Goal: Transaction & Acquisition: Purchase product/service

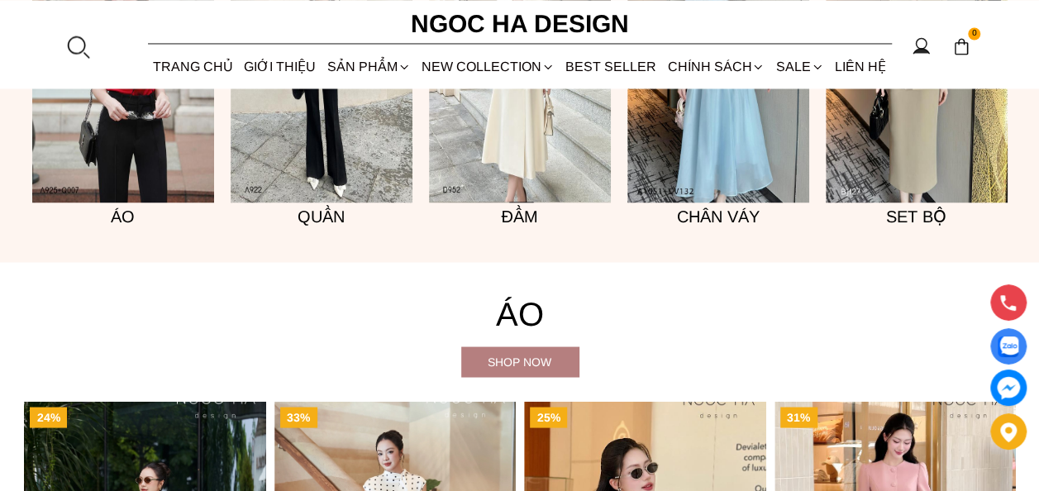
scroll to position [1405, 0]
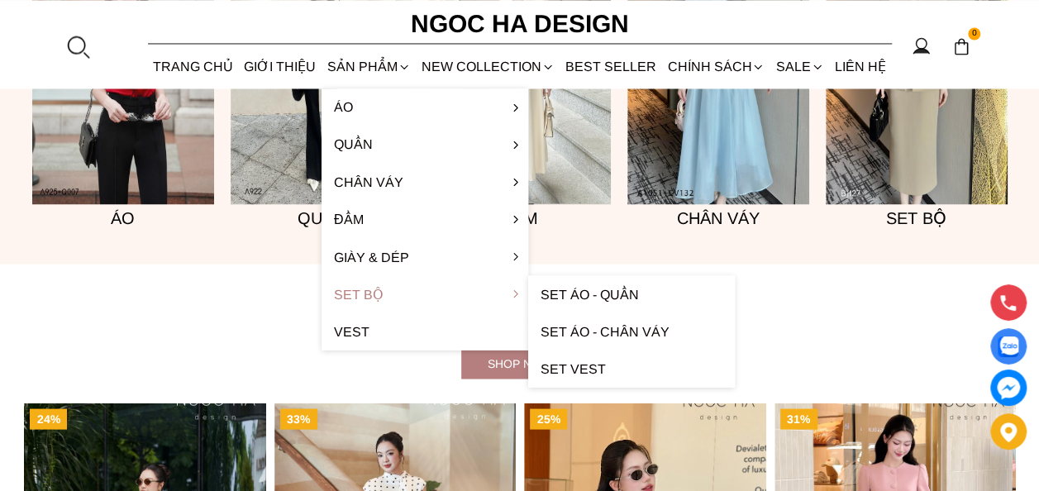
click at [363, 294] on link "Set Bộ" at bounding box center [424, 293] width 207 height 37
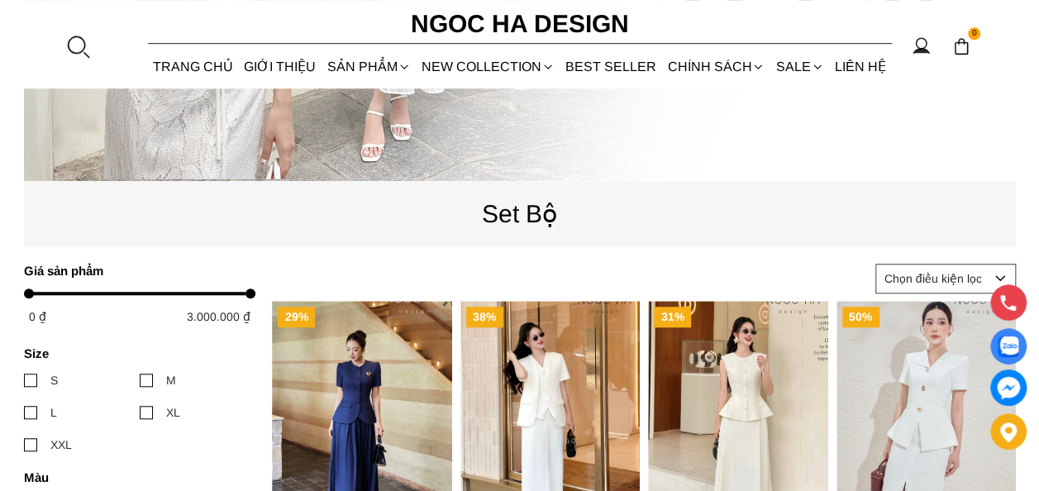
scroll to position [744, 0]
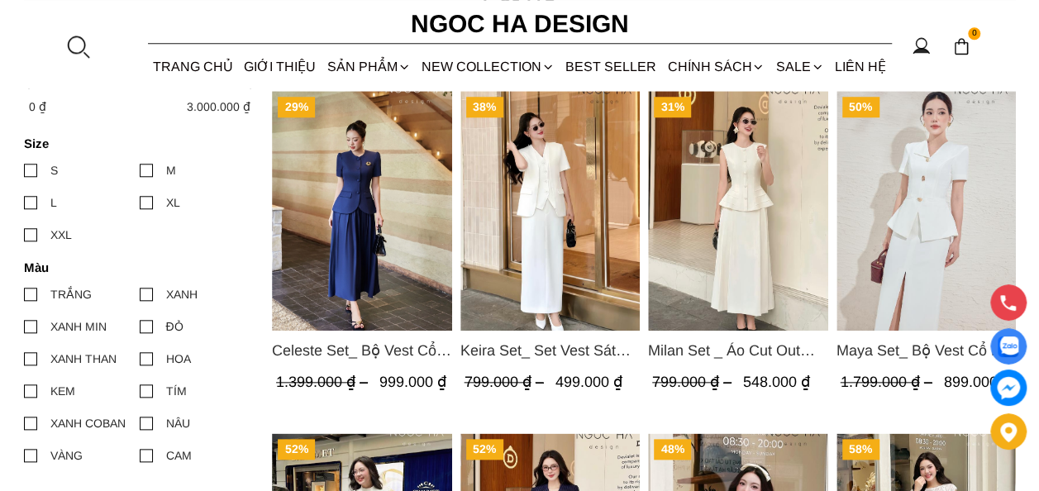
click at [377, 214] on img "Product image - Celeste Set_ Bộ Vest Cổ Tròn Chân Váy Nhún Xòe Màu Xanh Bò BJ142" at bounding box center [362, 211] width 180 height 240
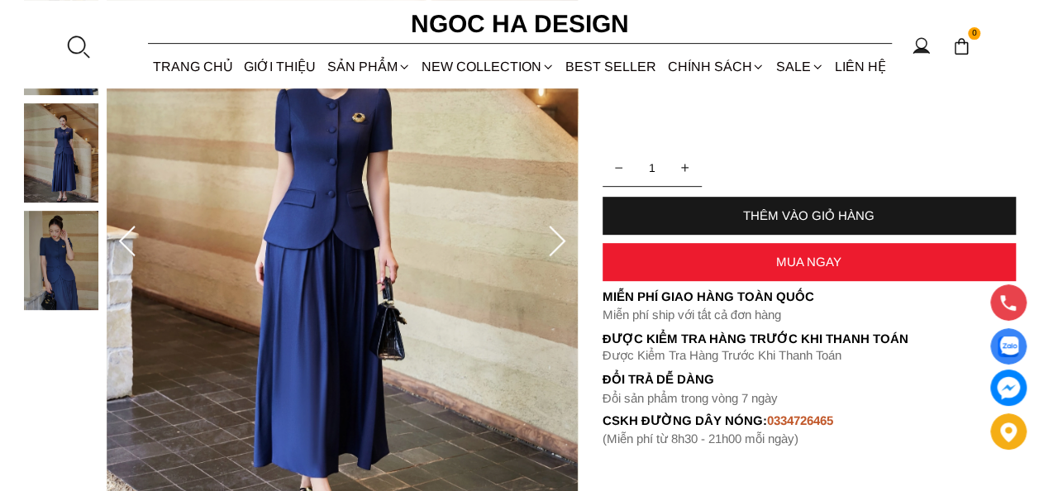
scroll to position [331, 0]
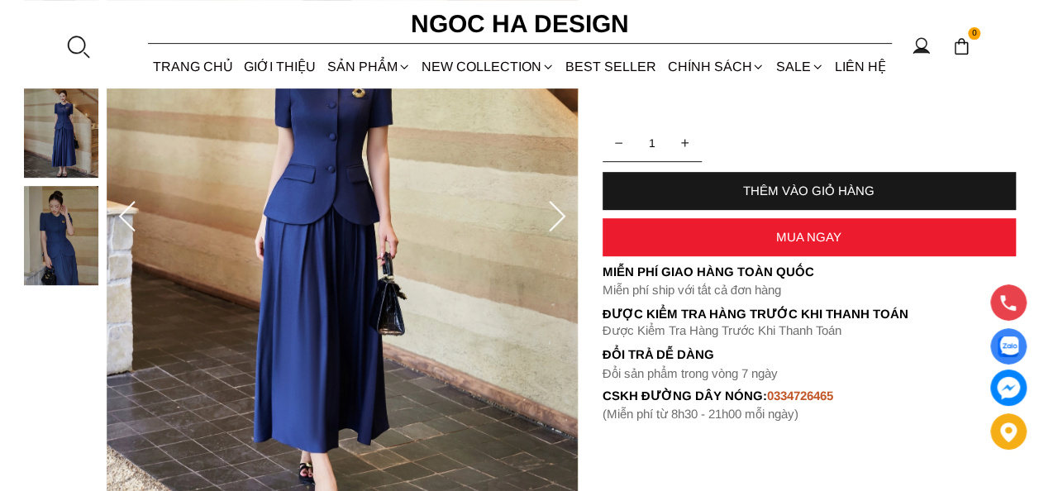
drag, startPoint x: 585, startPoint y: 210, endPoint x: 557, endPoint y: 223, distance: 31.1
click at [576, 217] on section "Celeste Set_ Bộ Vest Cổ Tròn Chân Váy Nhún Xòe Màu Xanh Bò BJ142 SKU: TP4428 1 …" at bounding box center [519, 217] width 1039 height 740
click at [556, 223] on icon at bounding box center [557, 216] width 17 height 31
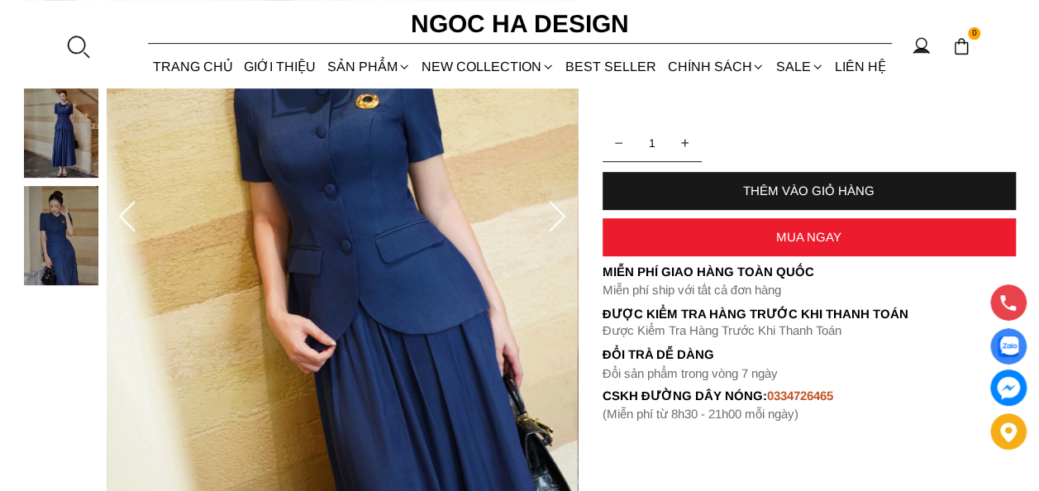
click at [555, 223] on icon at bounding box center [557, 216] width 17 height 31
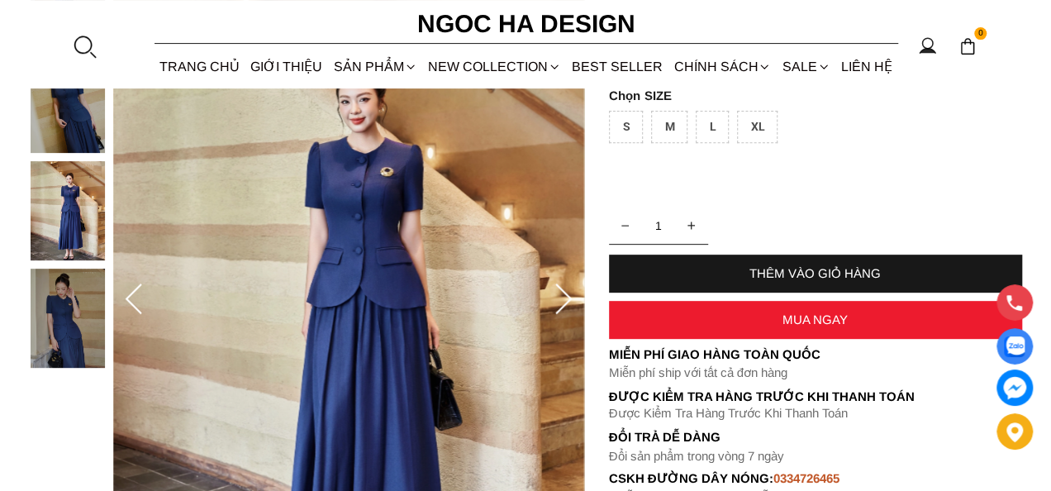
scroll to position [165, 0]
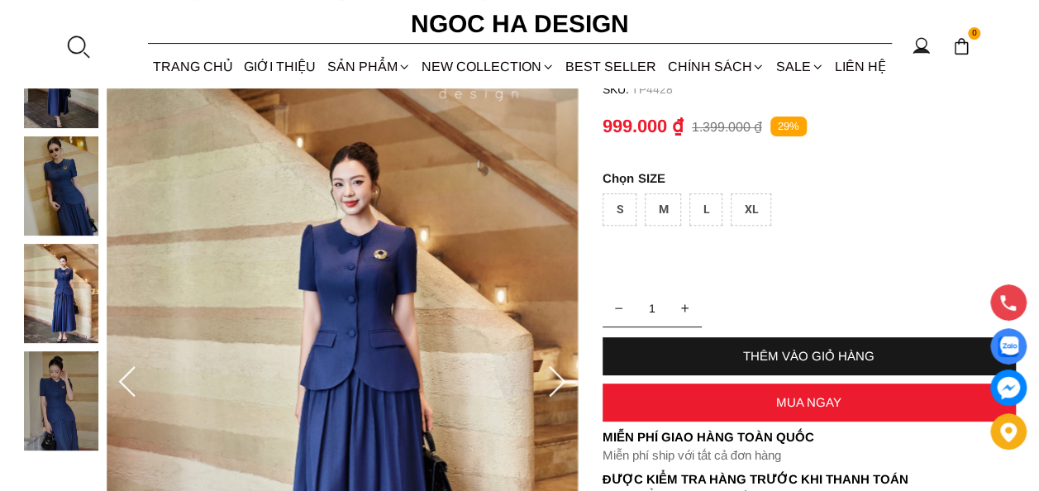
click at [421, 273] on img at bounding box center [342, 382] width 471 height 707
click at [372, 269] on img at bounding box center [342, 382] width 471 height 707
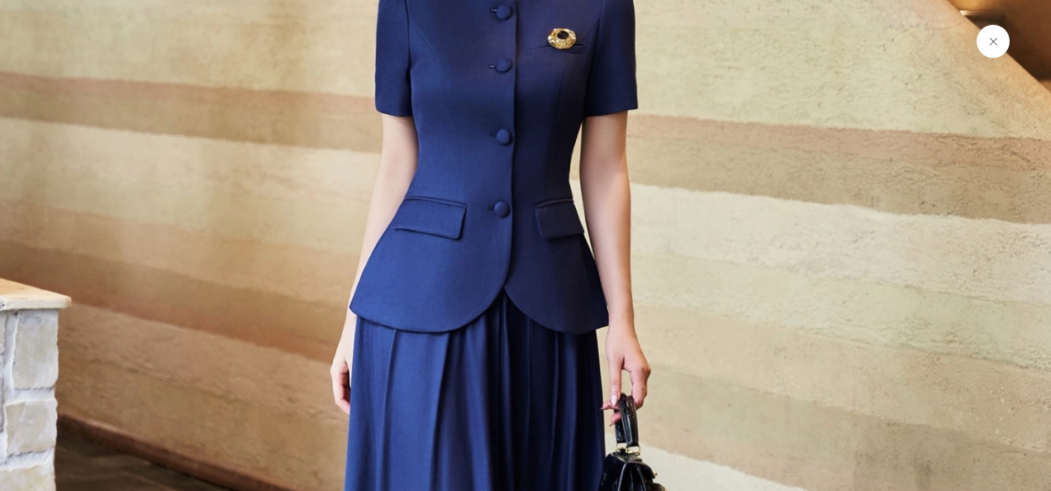
scroll to position [413, 0]
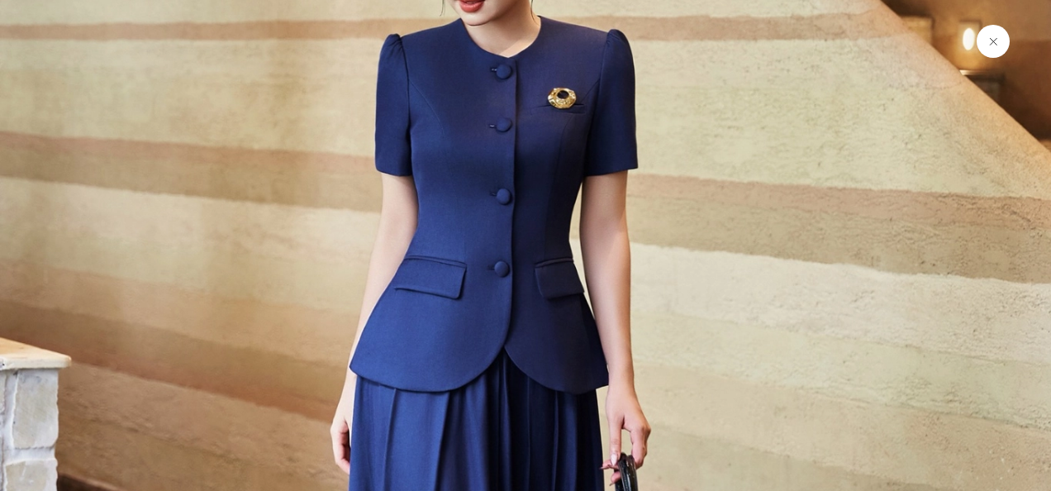
click at [741, 212] on img at bounding box center [525, 375] width 1051 height 1577
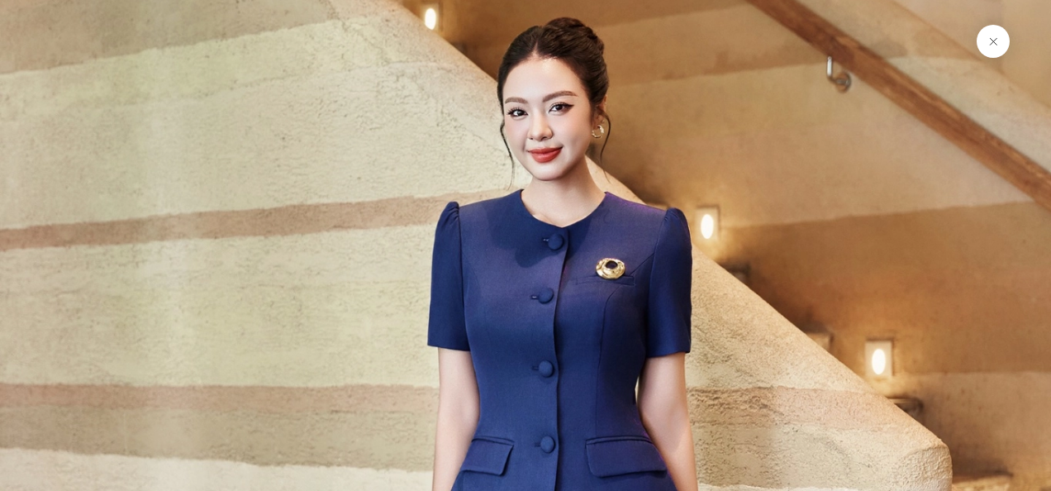
scroll to position [3471, 0]
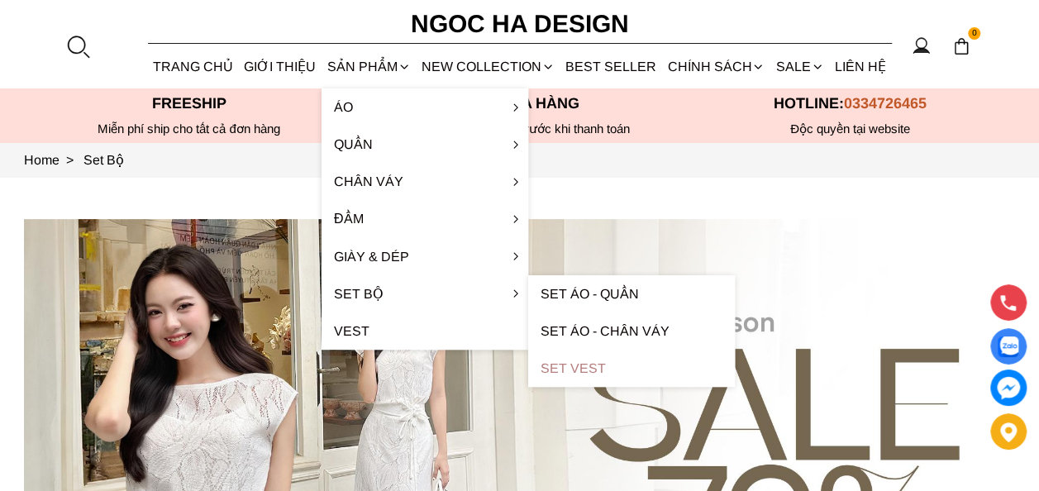
click at [592, 367] on link "Set Vest" at bounding box center [631, 368] width 207 height 37
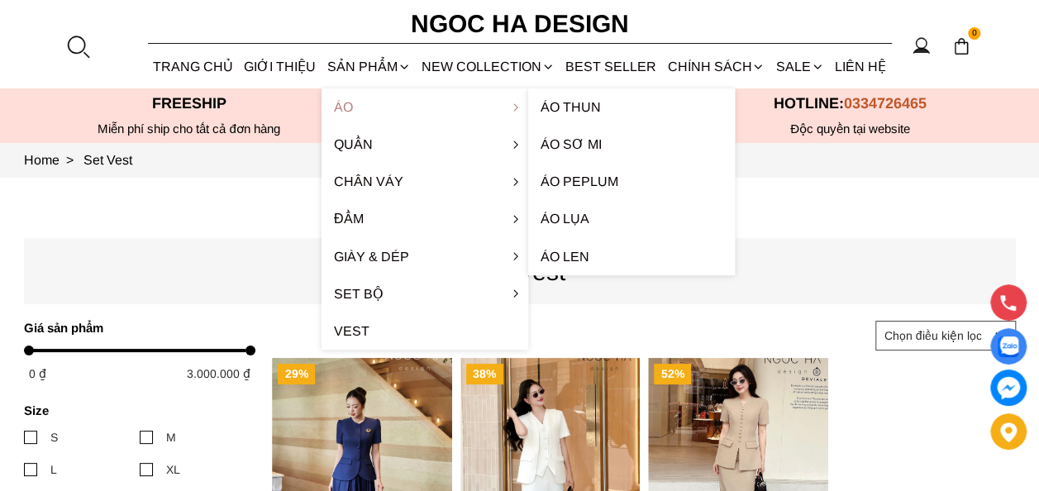
click at [378, 98] on link "Áo" at bounding box center [424, 106] width 207 height 37
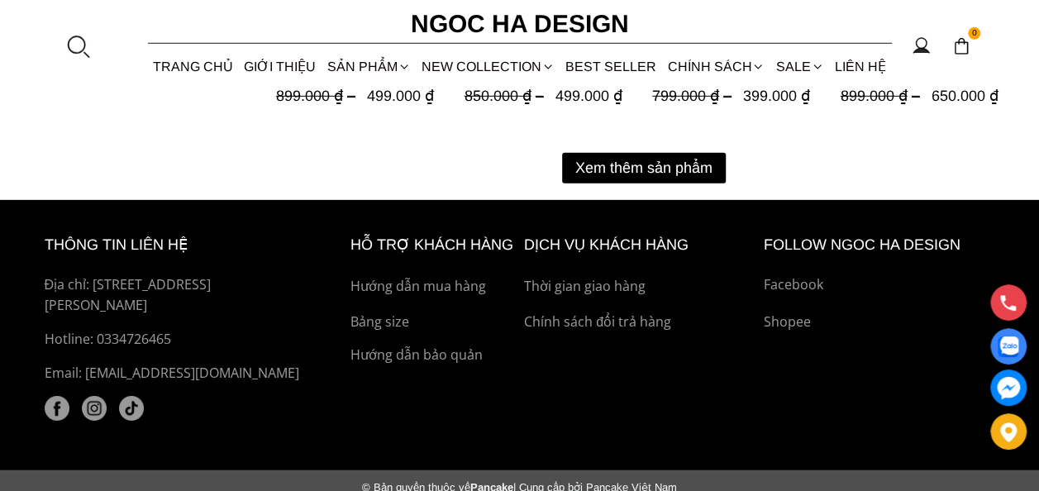
scroll to position [2428, 0]
